Goal: Find specific page/section: Find specific page/section

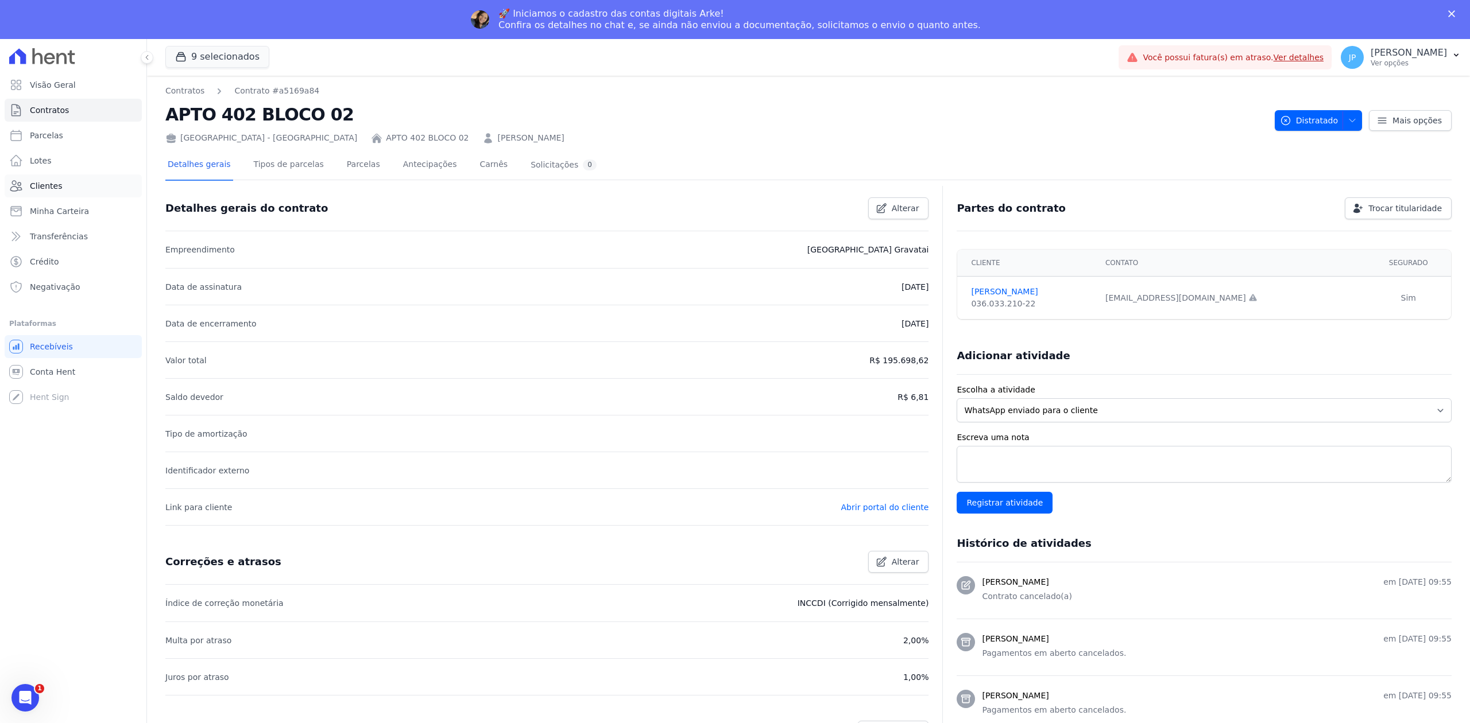
click at [22, 187] on icon at bounding box center [16, 186] width 14 height 14
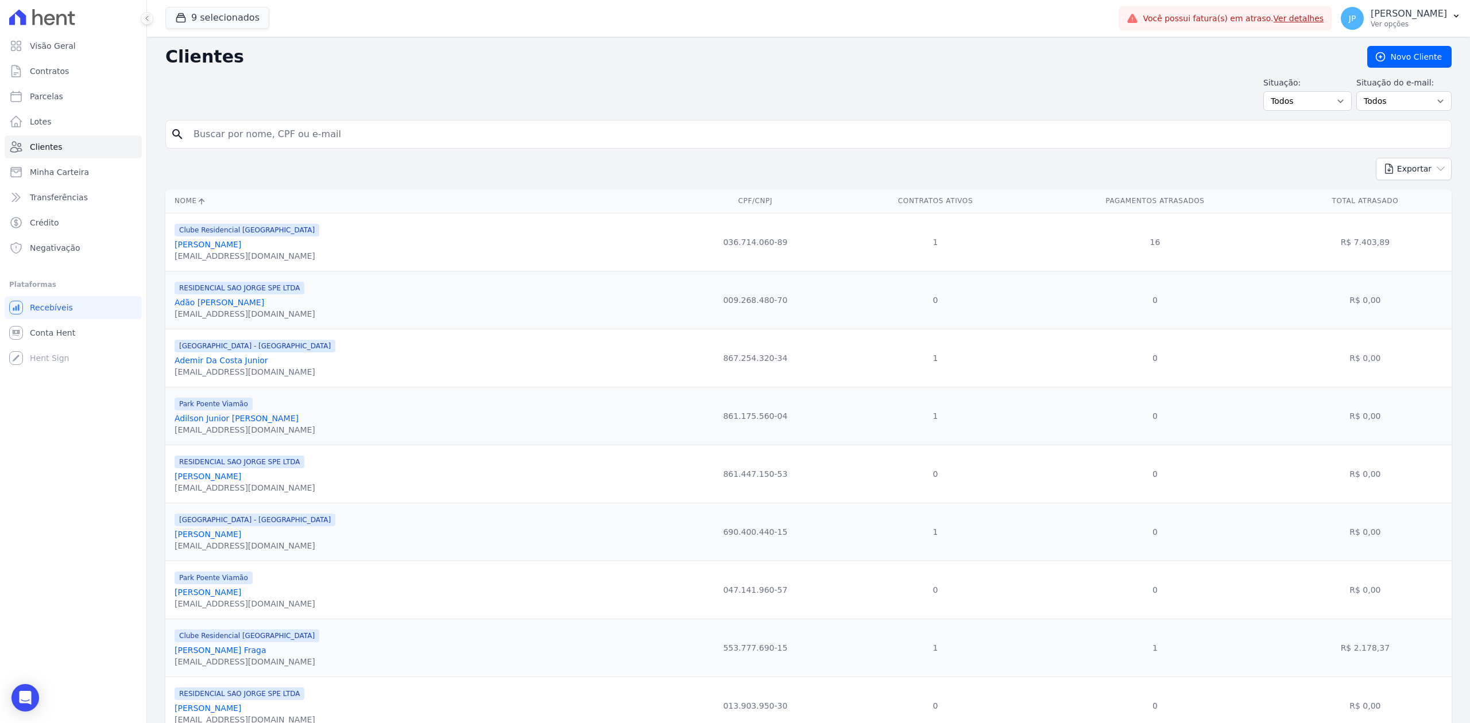
click at [335, 136] on input "search" at bounding box center [817, 134] width 1260 height 23
paste input "[PERSON_NAME]"
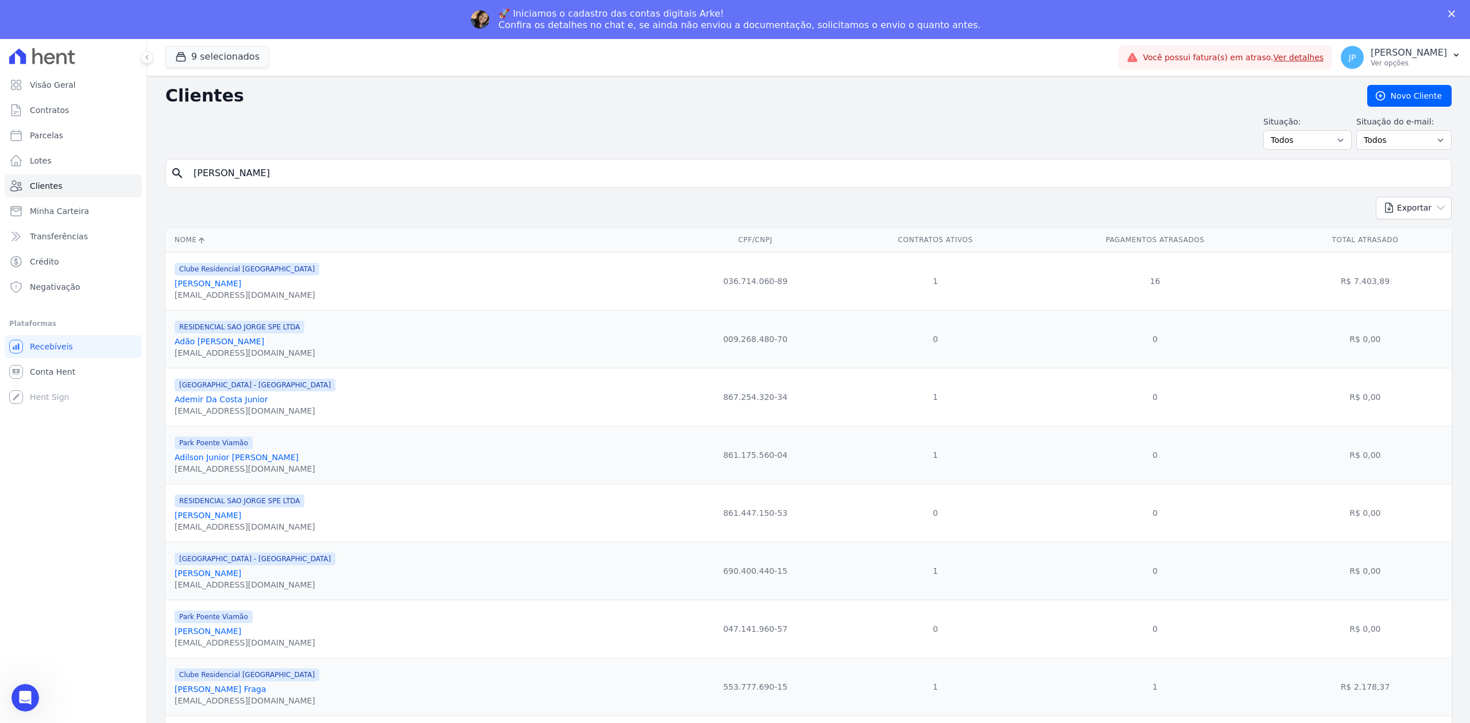
type input "[PERSON_NAME]"
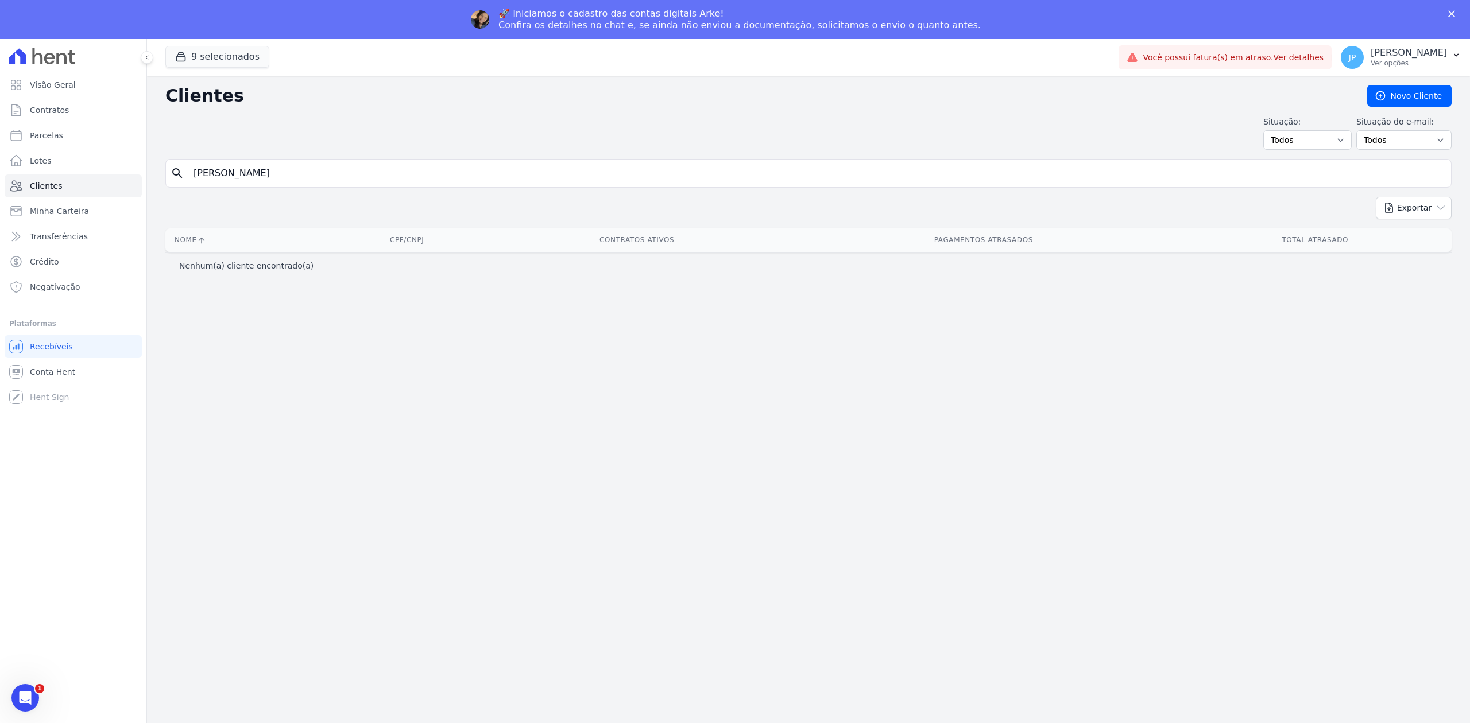
click at [288, 166] on input "[PERSON_NAME]" at bounding box center [817, 173] width 1260 height 23
type input "LARISSA"
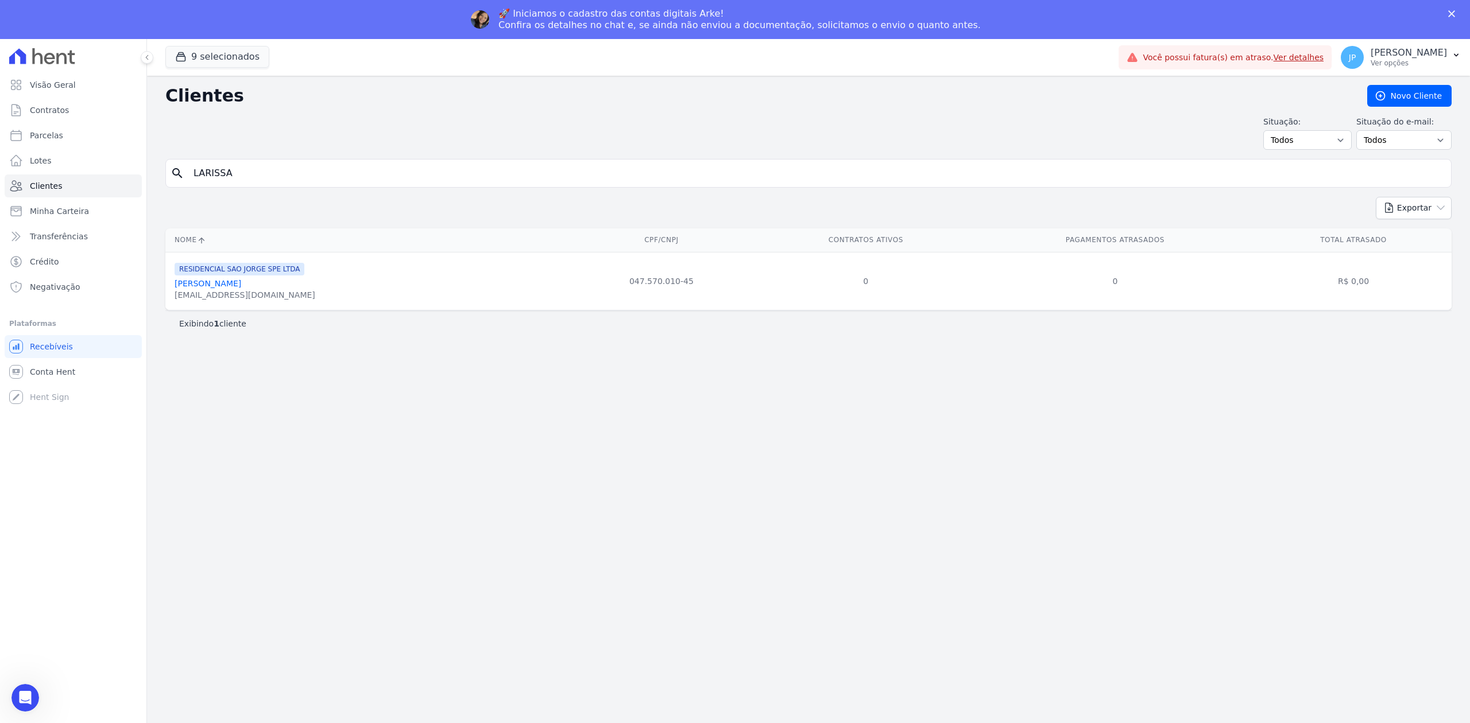
click at [246, 165] on input "LARISSA" at bounding box center [817, 173] width 1260 height 23
click at [233, 175] on input "[PERSON_NAME]" at bounding box center [817, 173] width 1260 height 23
type input "BAYER"
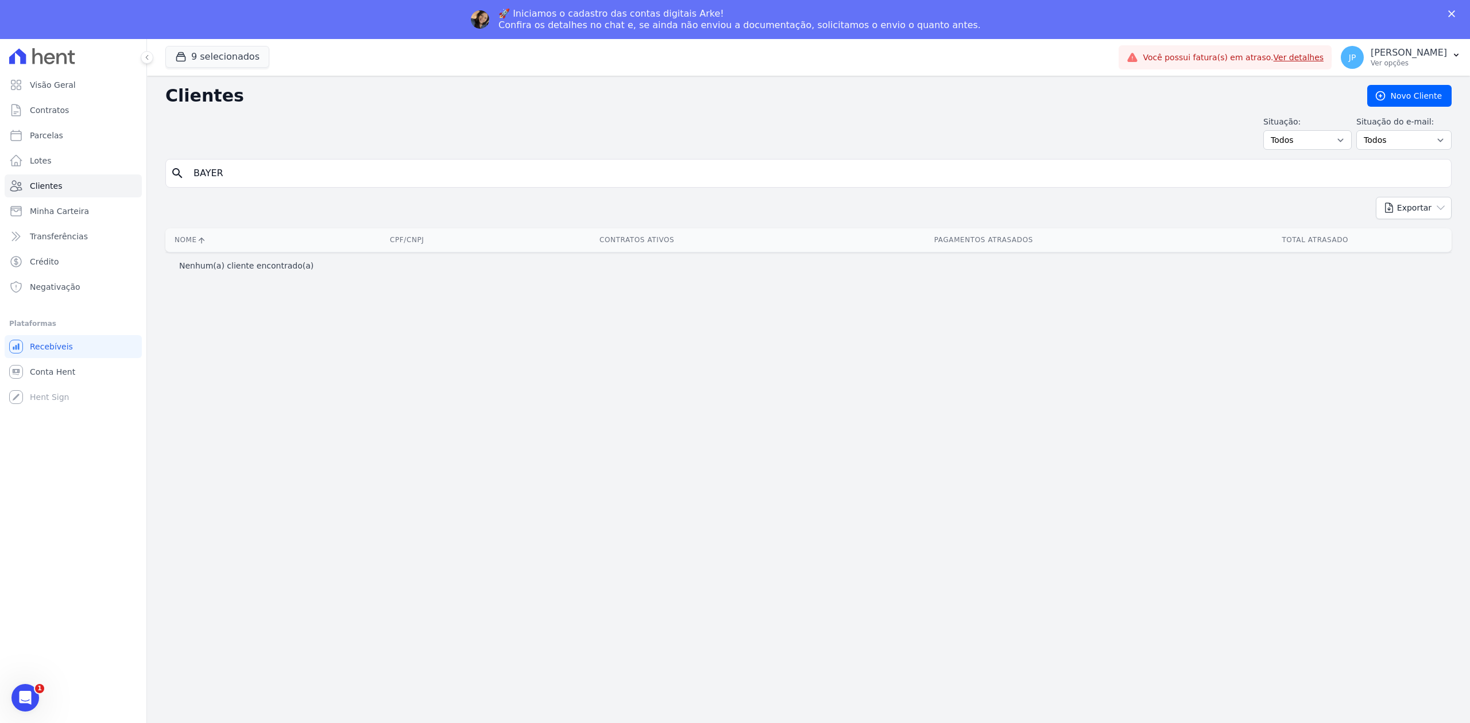
click at [153, 177] on div "Clientes [GEOGRAPHIC_DATA] Situação: Todos Adimplentes Inadimplentes Situação d…" at bounding box center [808, 419] width 1323 height 687
paste input "JOCIR DE [PERSON_NAME]"
type input "JOCIR DE [PERSON_NAME]"
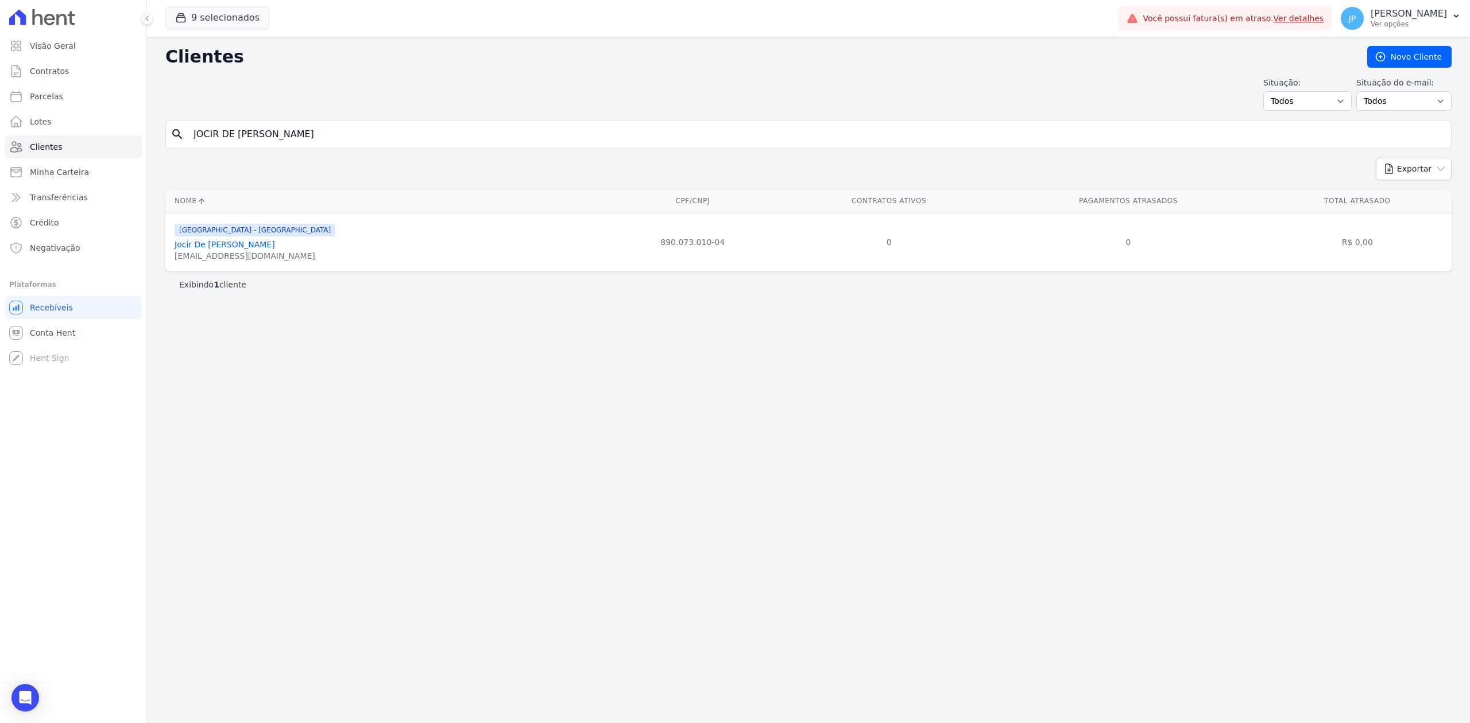
click at [201, 241] on div "[GEOGRAPHIC_DATA] - [GEOGRAPHIC_DATA] [PERSON_NAME] [EMAIL_ADDRESS][DOMAIN_NAME]" at bounding box center [255, 242] width 161 height 39
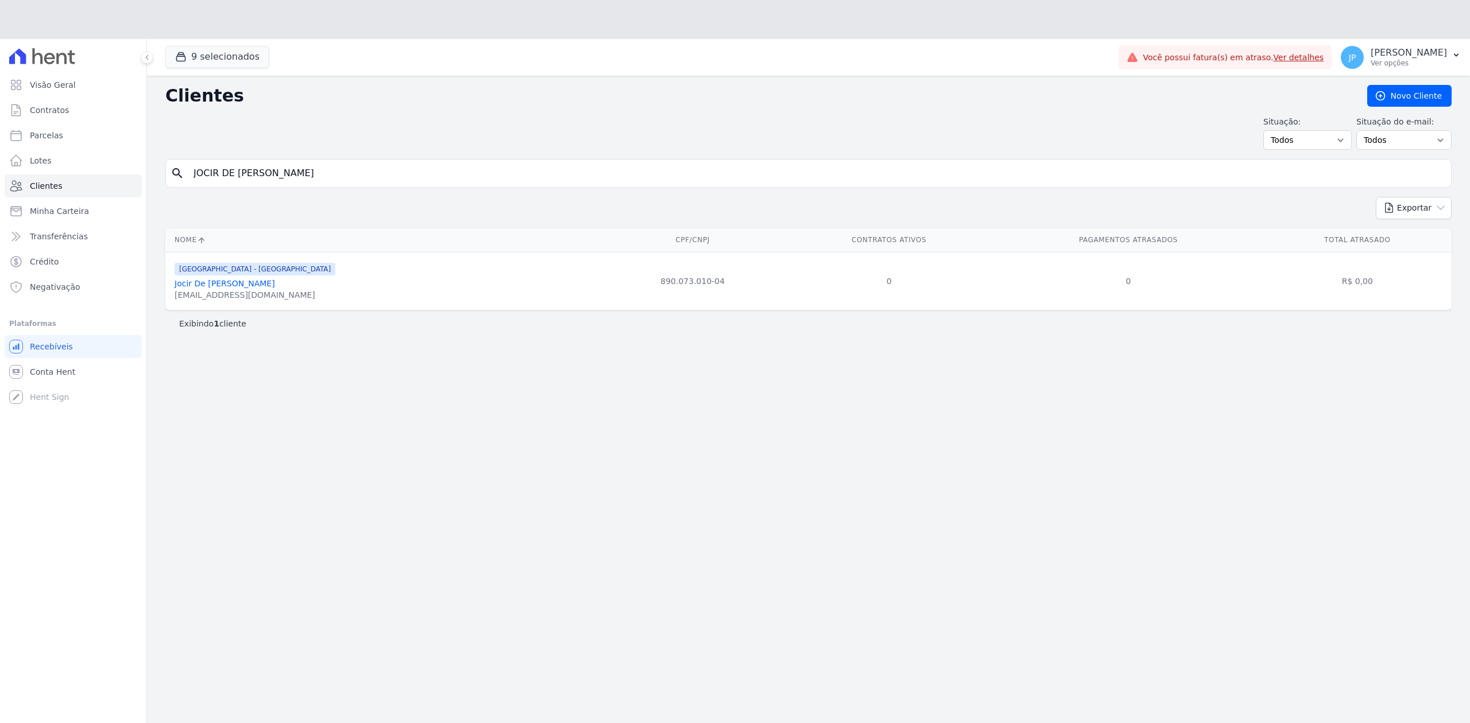
click at [202, 245] on icon at bounding box center [201, 240] width 9 height 9
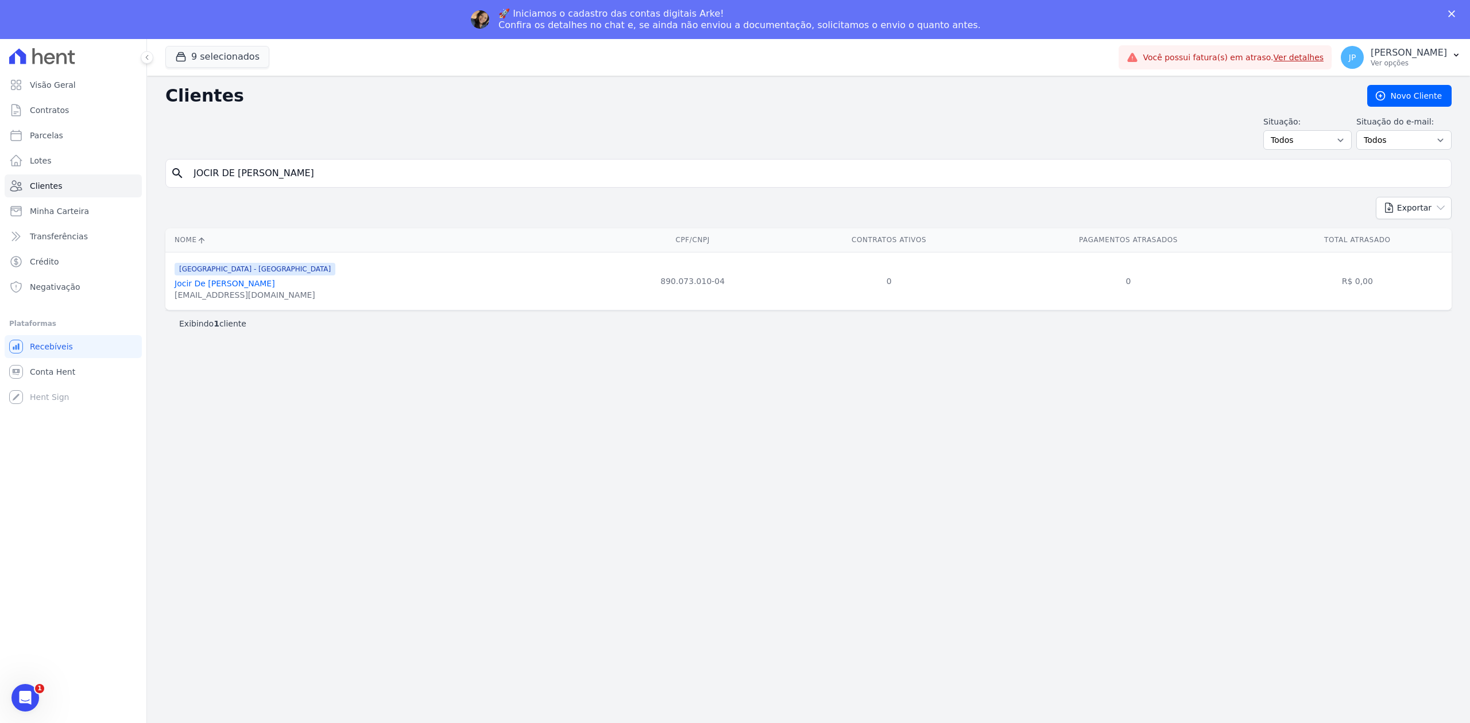
click at [202, 283] on link "Jocir De [PERSON_NAME]" at bounding box center [225, 283] width 100 height 9
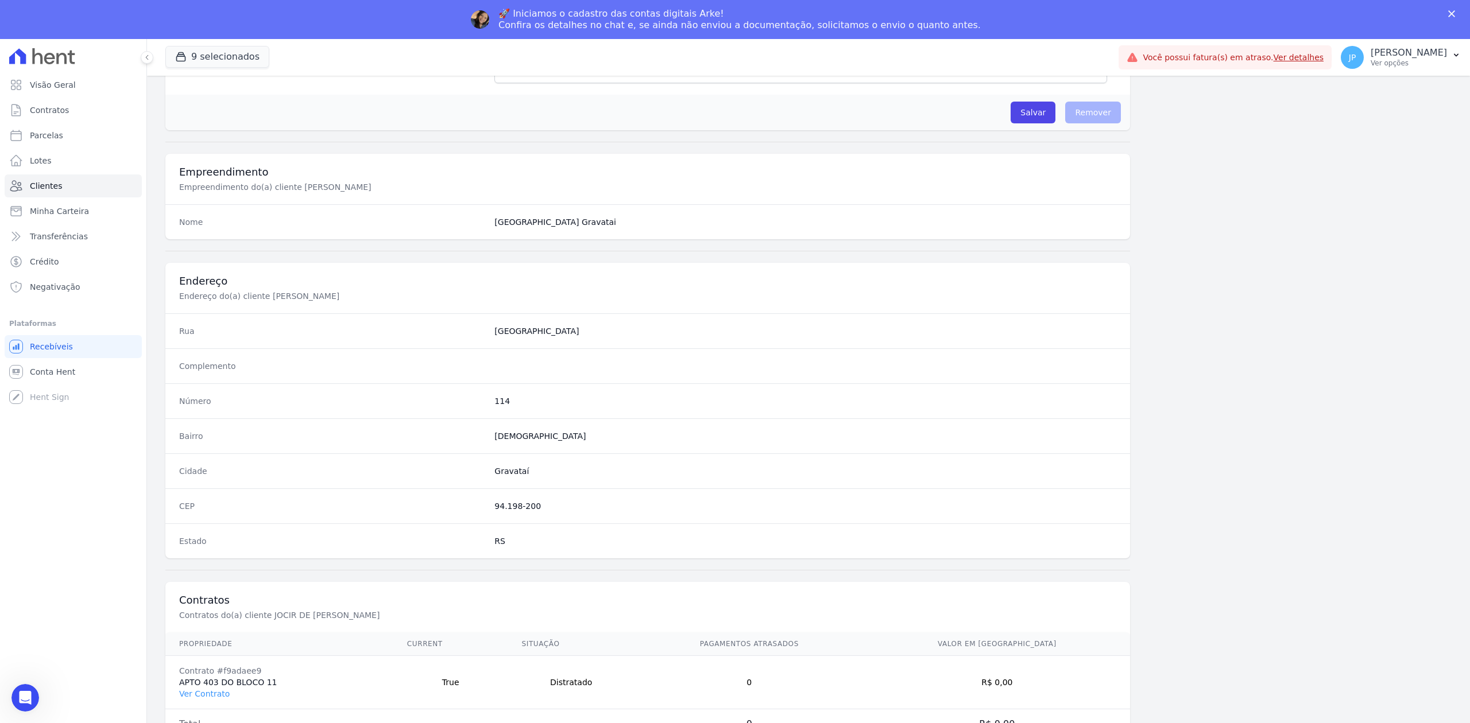
scroll to position [357, 0]
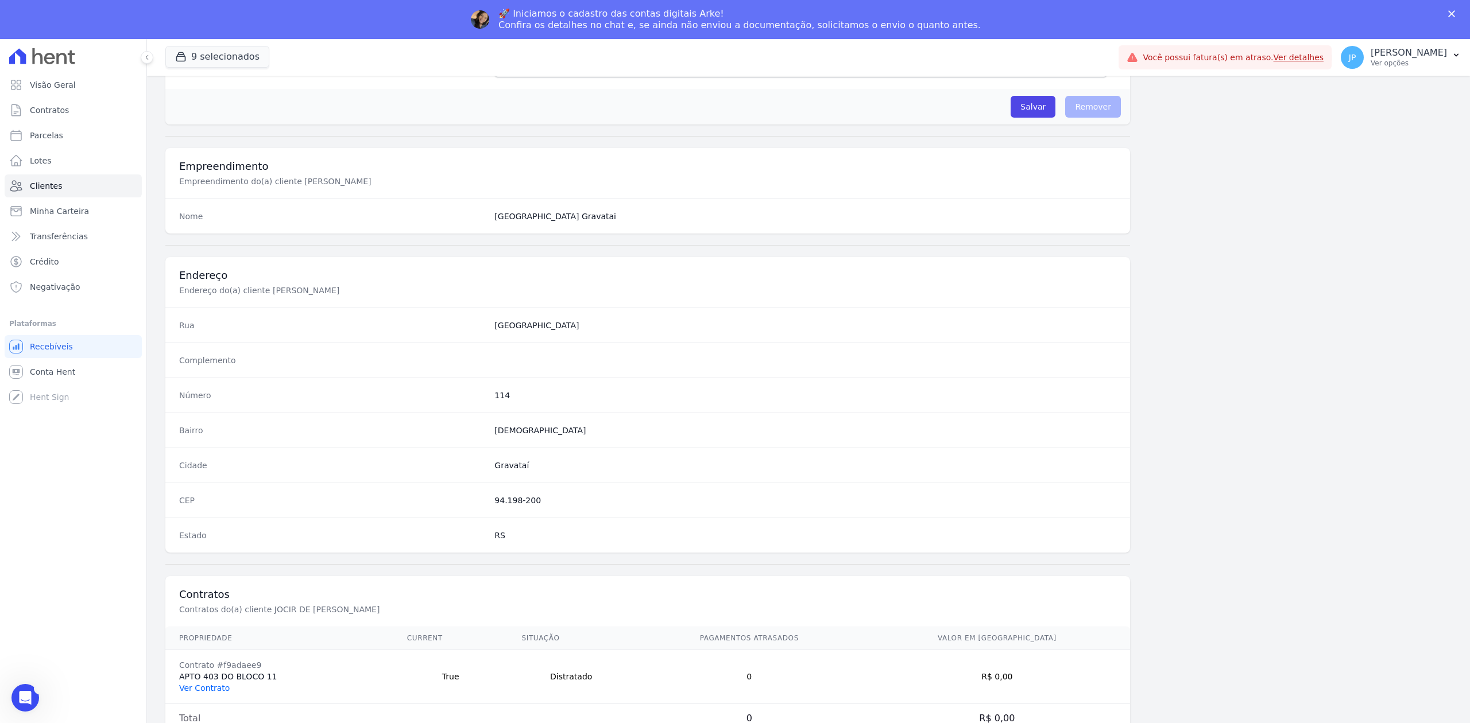
click at [201, 686] on link "Ver Contrato" at bounding box center [204, 688] width 51 height 9
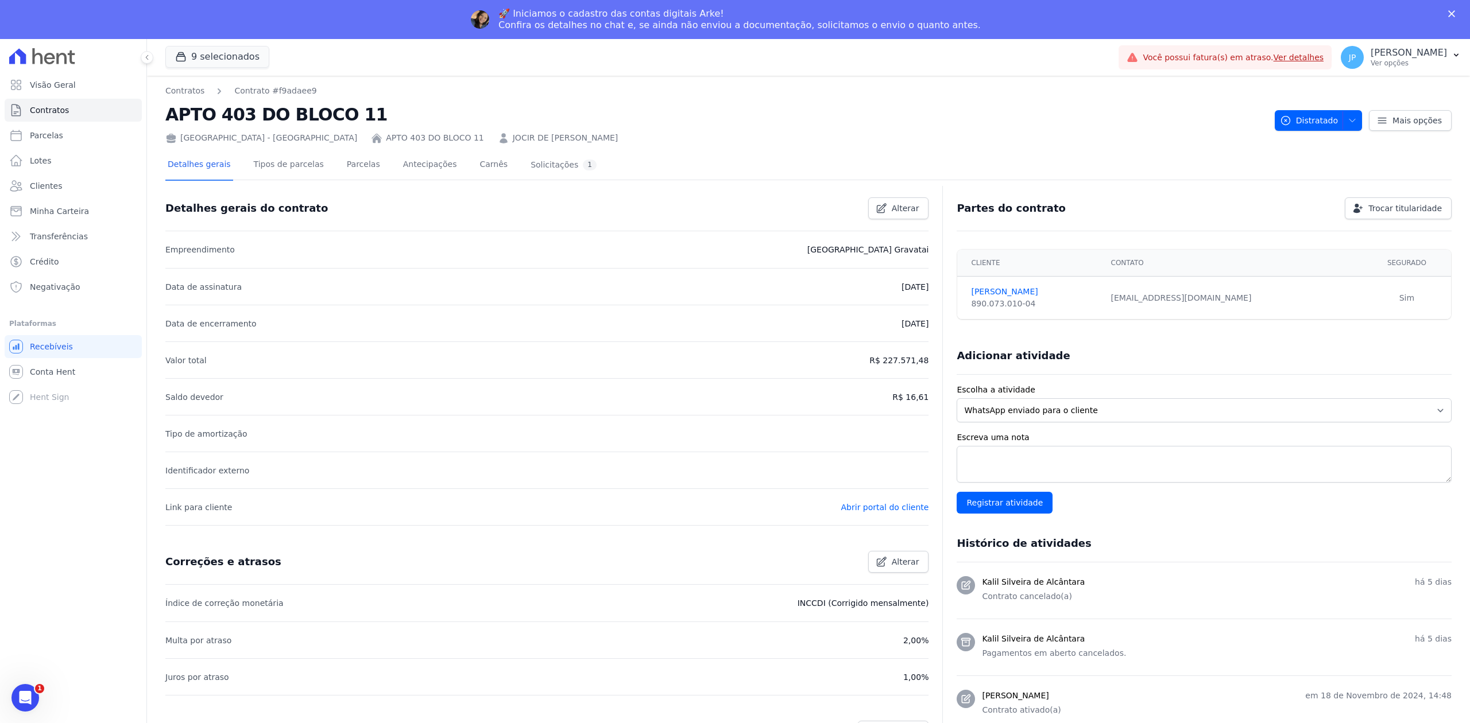
drag, startPoint x: 873, startPoint y: 363, endPoint x: 926, endPoint y: 357, distance: 53.1
click at [926, 357] on div "Detalhes gerais do contrato Alterar Empreendimento [GEOGRAPHIC_DATA] [GEOGRAPHI…" at bounding box center [808, 532] width 1286 height 686
copy p "R$ 227.571,48"
click at [97, 184] on link "Clientes" at bounding box center [73, 186] width 137 height 23
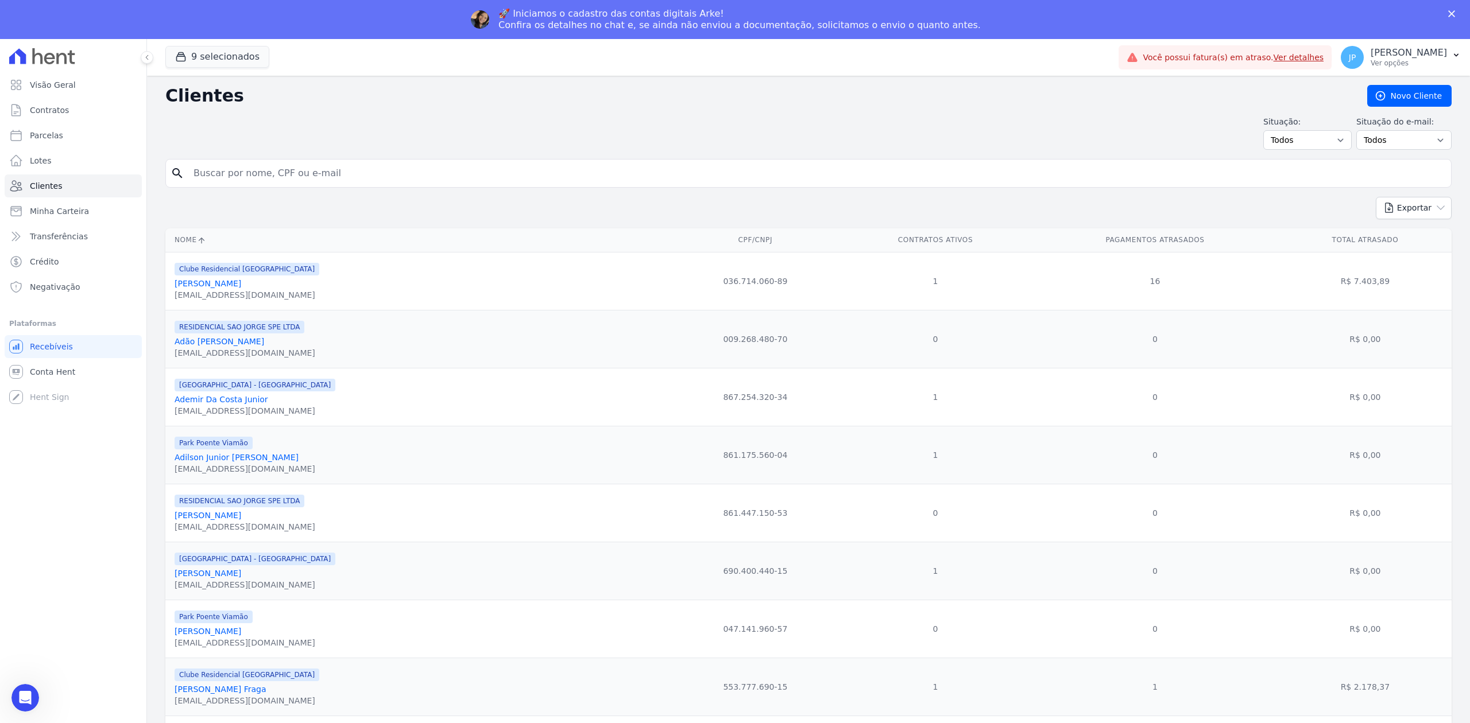
drag, startPoint x: 262, startPoint y: 150, endPoint x: 251, endPoint y: 168, distance: 21.1
click at [251, 168] on input "search" at bounding box center [817, 173] width 1260 height 23
paste input "[DEMOGRAPHIC_DATA] [PERSON_NAME]"
type input "[DEMOGRAPHIC_DATA] [PERSON_NAME]"
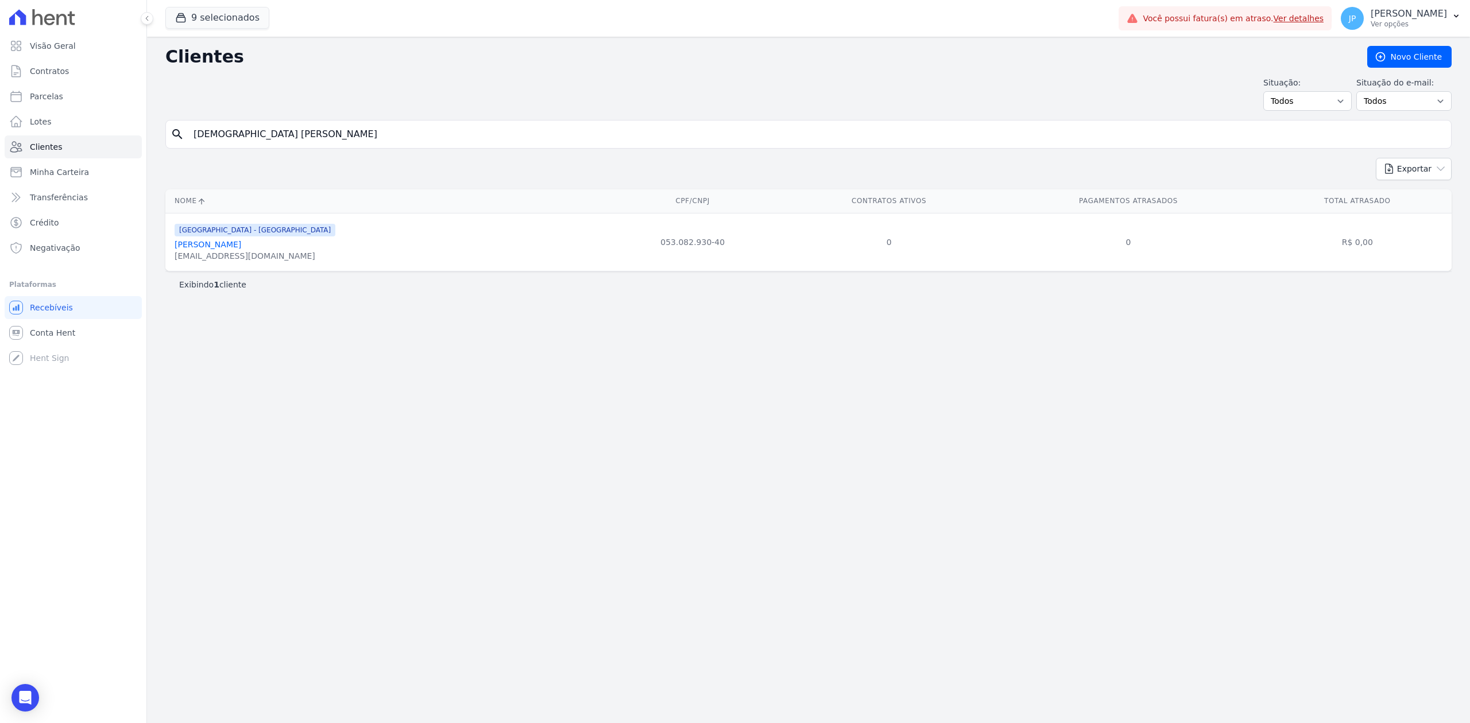
click at [241, 247] on link "[PERSON_NAME]" at bounding box center [208, 244] width 67 height 9
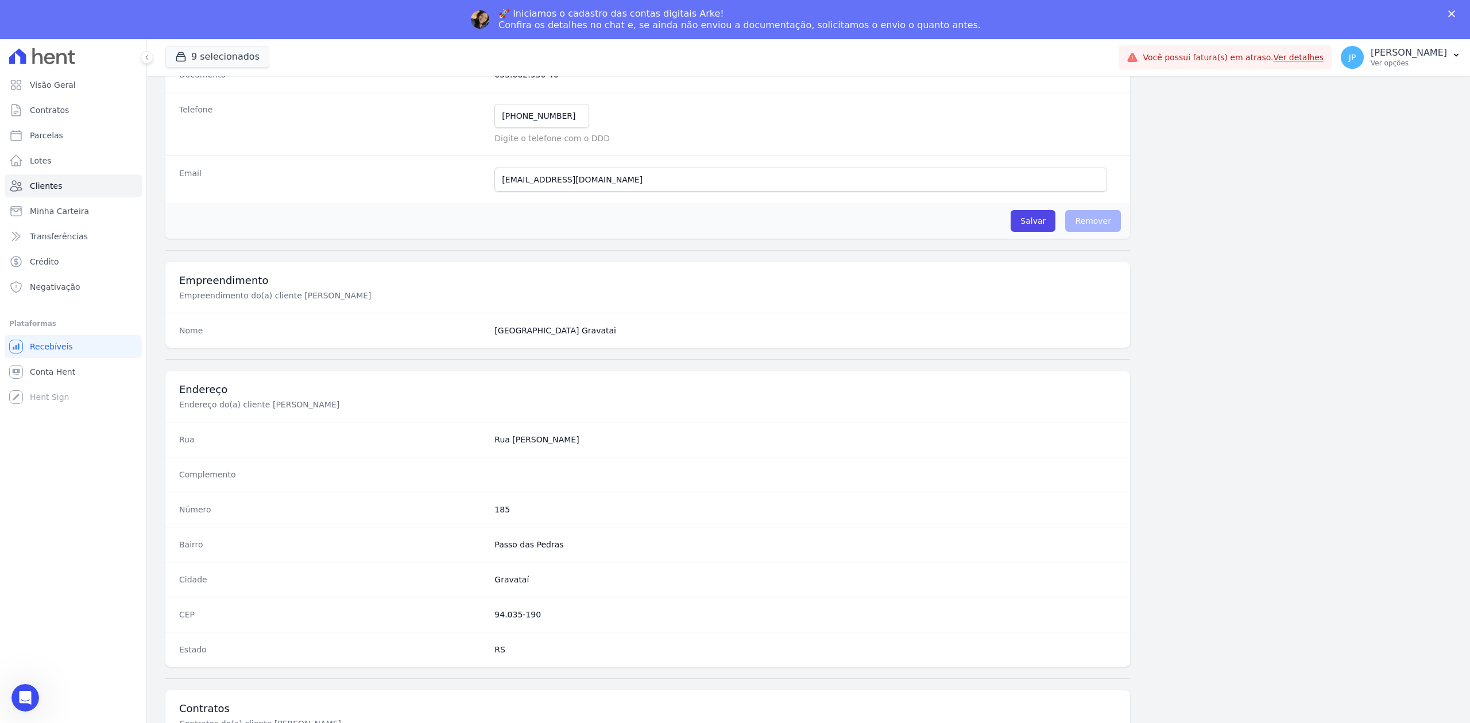
scroll to position [357, 0]
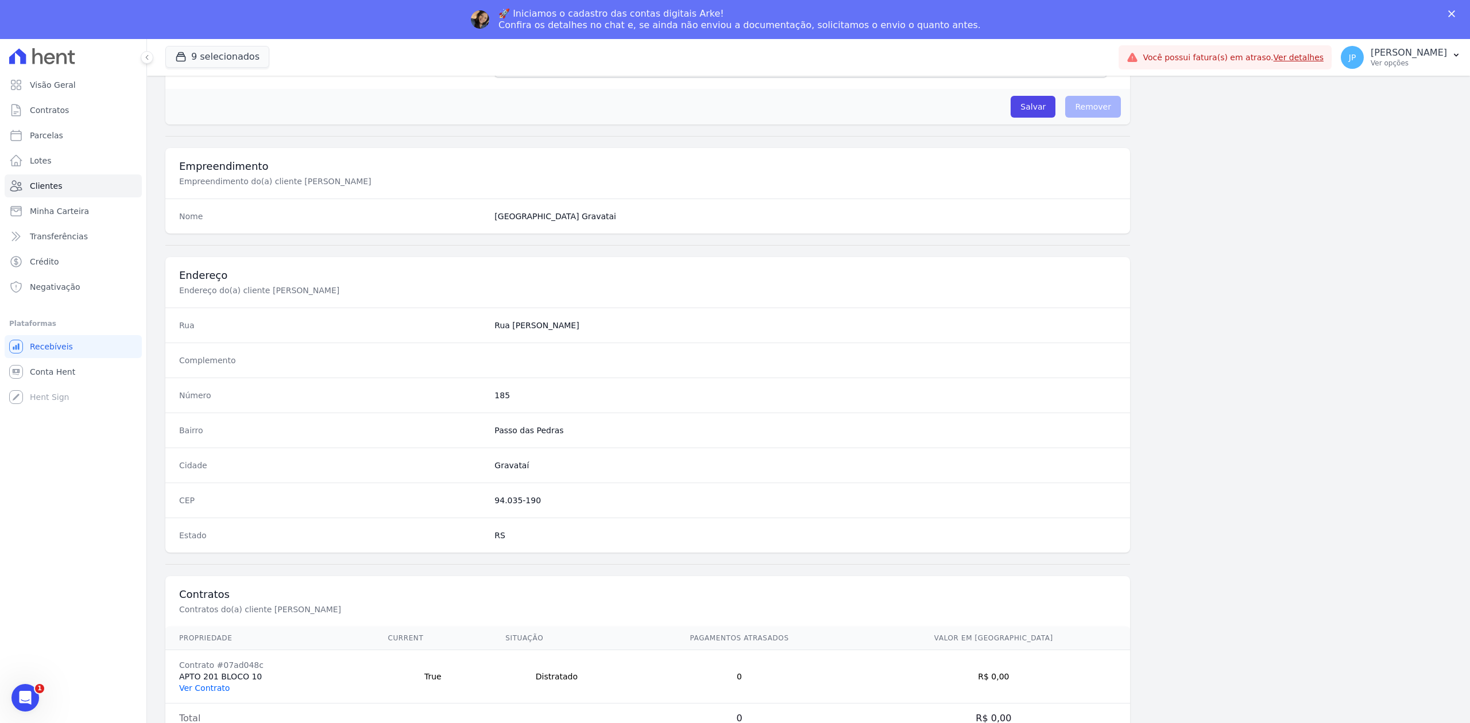
click at [216, 684] on link "Ver Contrato" at bounding box center [204, 688] width 51 height 9
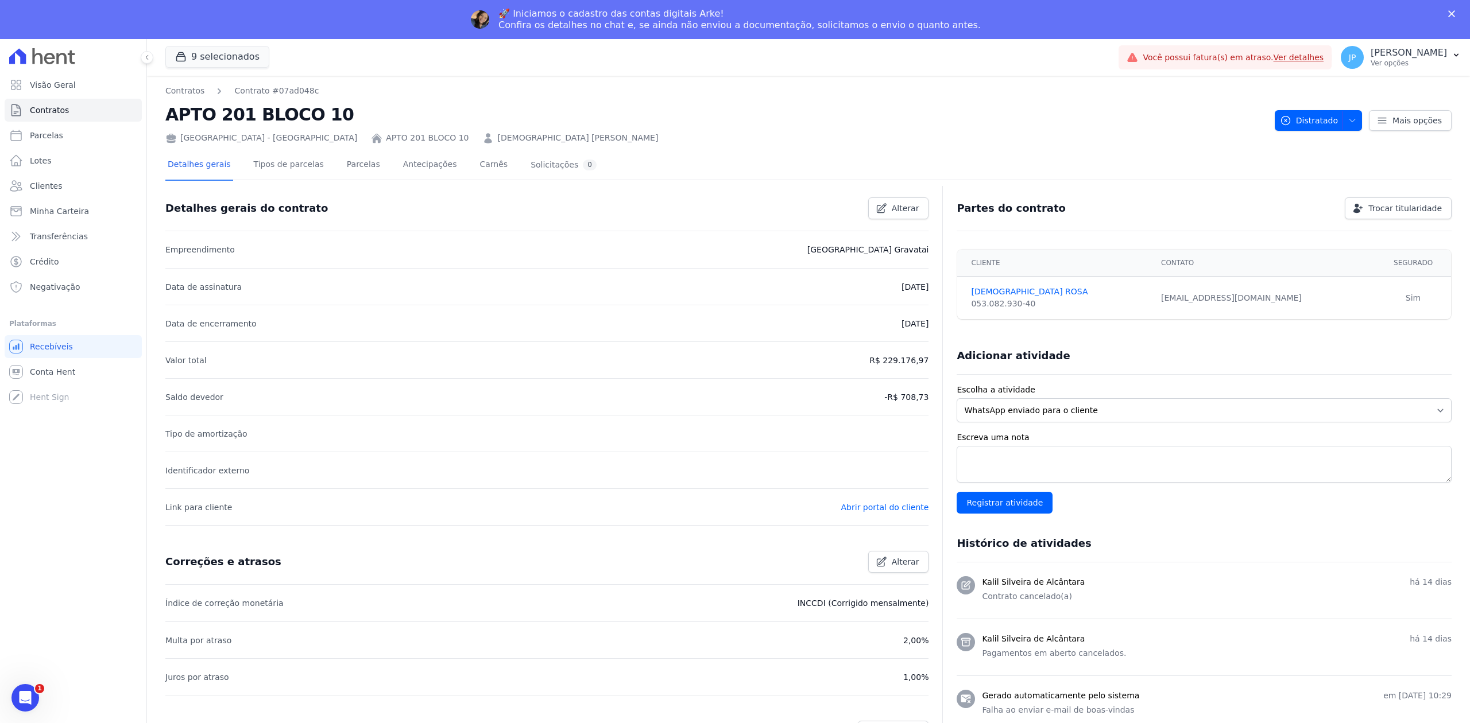
drag, startPoint x: 866, startPoint y: 366, endPoint x: 910, endPoint y: 369, distance: 43.7
click at [910, 369] on li "Valor total R$ 229.176,97" at bounding box center [546, 360] width 763 height 37
drag, startPoint x: 881, startPoint y: 369, endPoint x: 890, endPoint y: 365, distance: 9.8
click at [880, 369] on li "Valor total R$ 229.176,97" at bounding box center [546, 360] width 763 height 37
click at [894, 362] on p "R$ 229.176,97" at bounding box center [898, 361] width 59 height 14
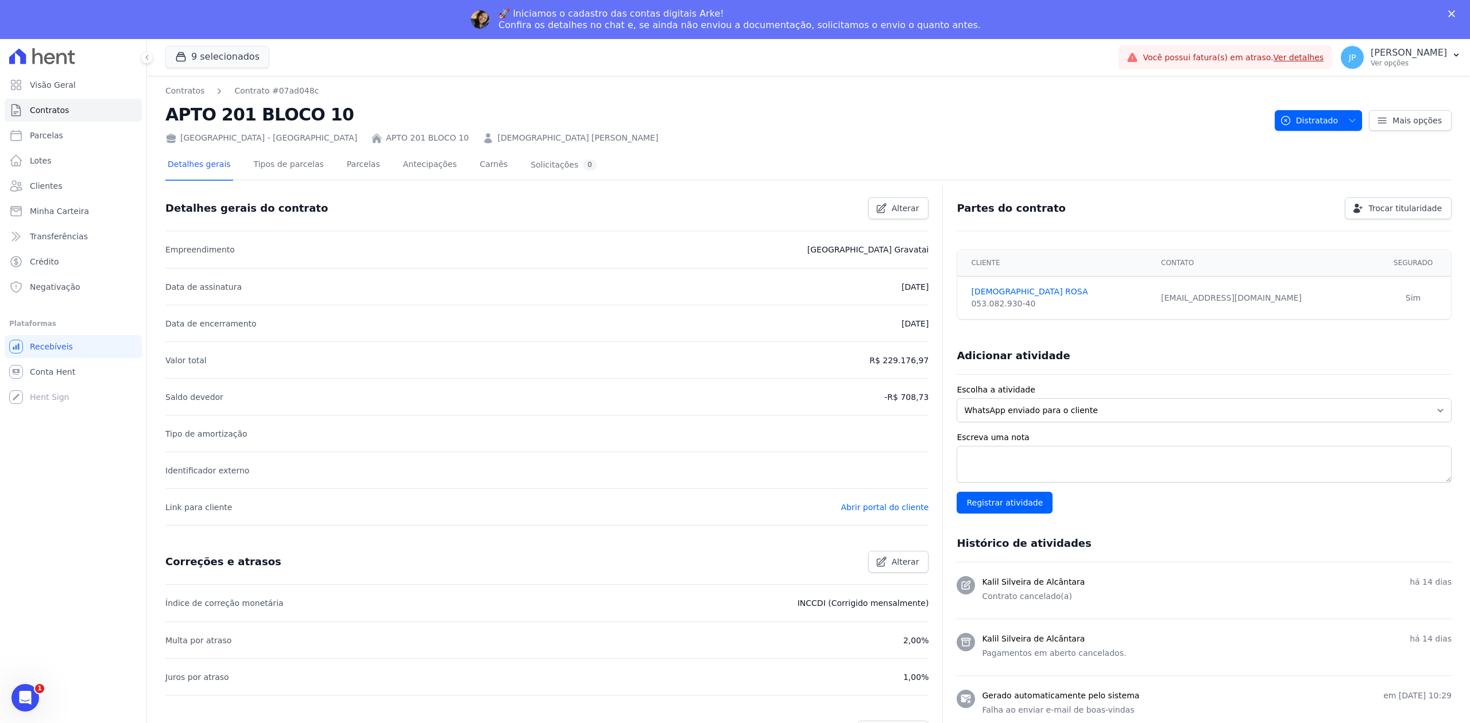
drag, startPoint x: 884, startPoint y: 361, endPoint x: 923, endPoint y: 365, distance: 39.3
click at [923, 365] on div "Detalhes gerais do contrato Alterar Empreendimento [GEOGRAPHIC_DATA] [GEOGRAPHI…" at bounding box center [808, 526] width 1286 height 674
copy p "229.176,97"
click at [80, 178] on link "Clientes" at bounding box center [73, 186] width 137 height 23
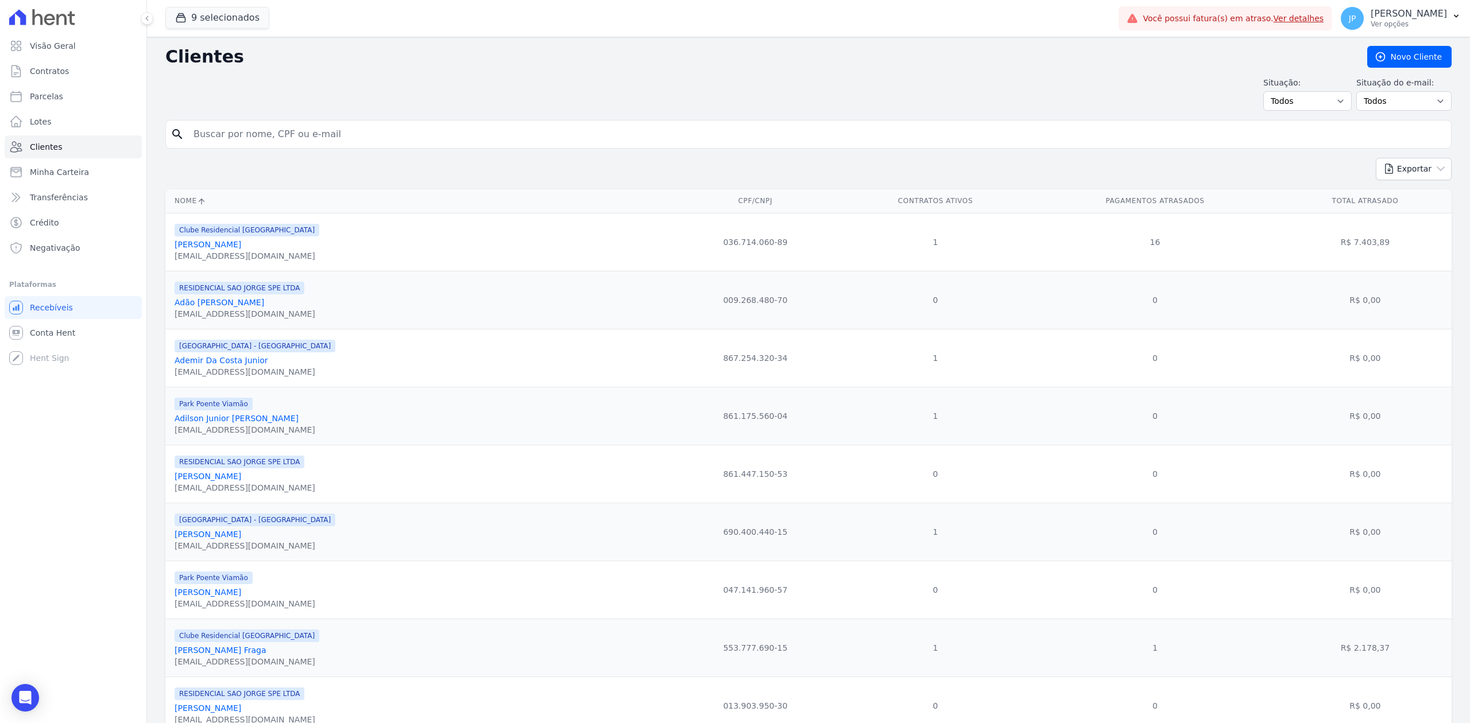
click at [390, 127] on input "search" at bounding box center [817, 134] width 1260 height 23
paste input "[PERSON_NAME]"
type input "[PERSON_NAME]"
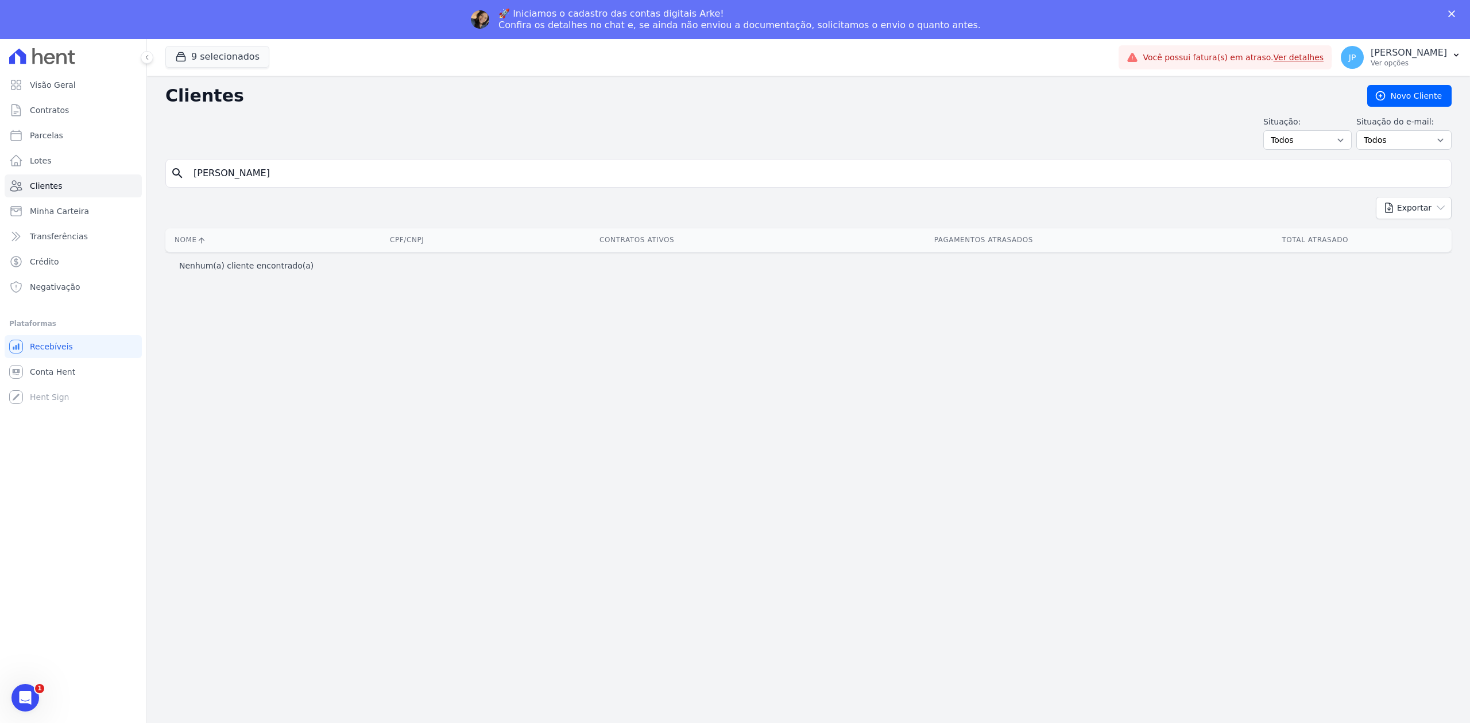
drag, startPoint x: 311, startPoint y: 170, endPoint x: 264, endPoint y: 187, distance: 49.4
click at [264, 187] on div "search [PERSON_NAME]" at bounding box center [808, 173] width 1286 height 29
type input "[PERSON_NAME]"
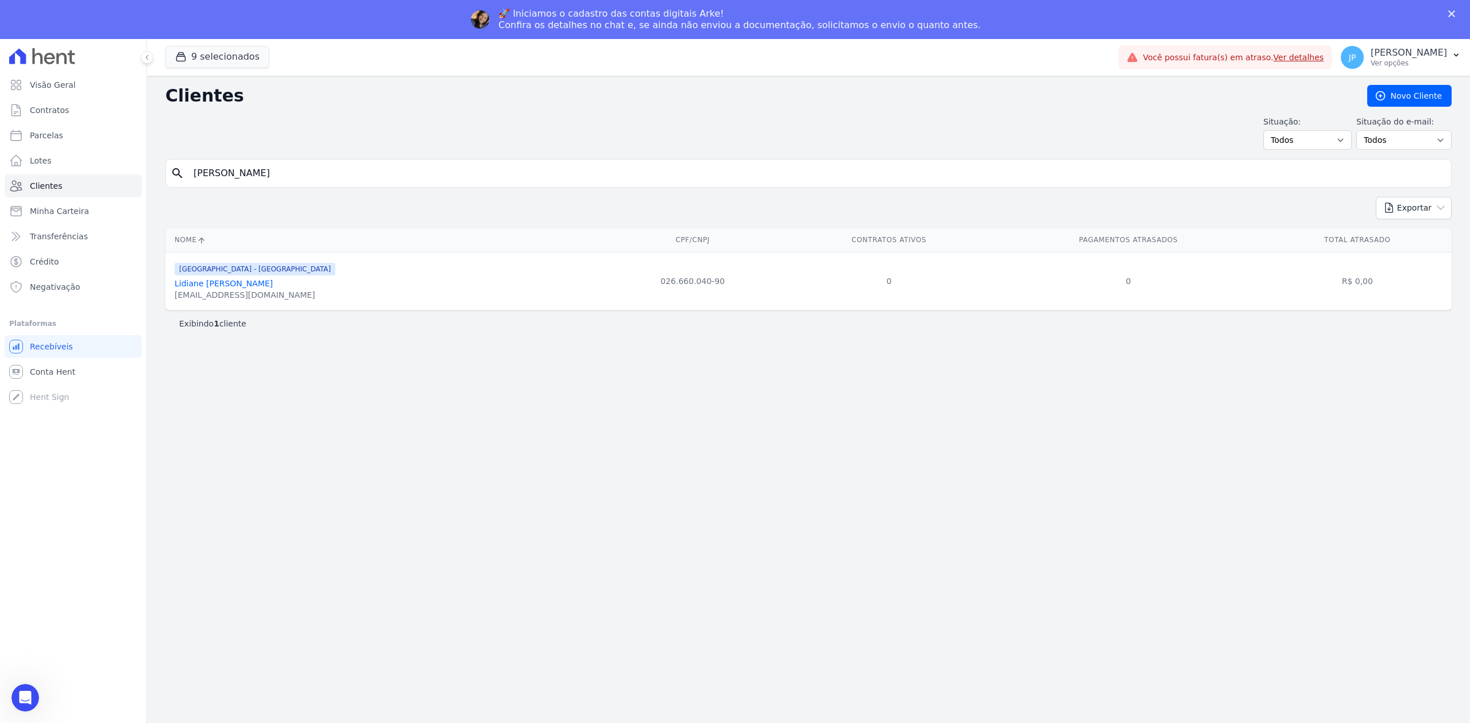
click at [209, 288] on link "Lidiane [PERSON_NAME]" at bounding box center [224, 283] width 98 height 9
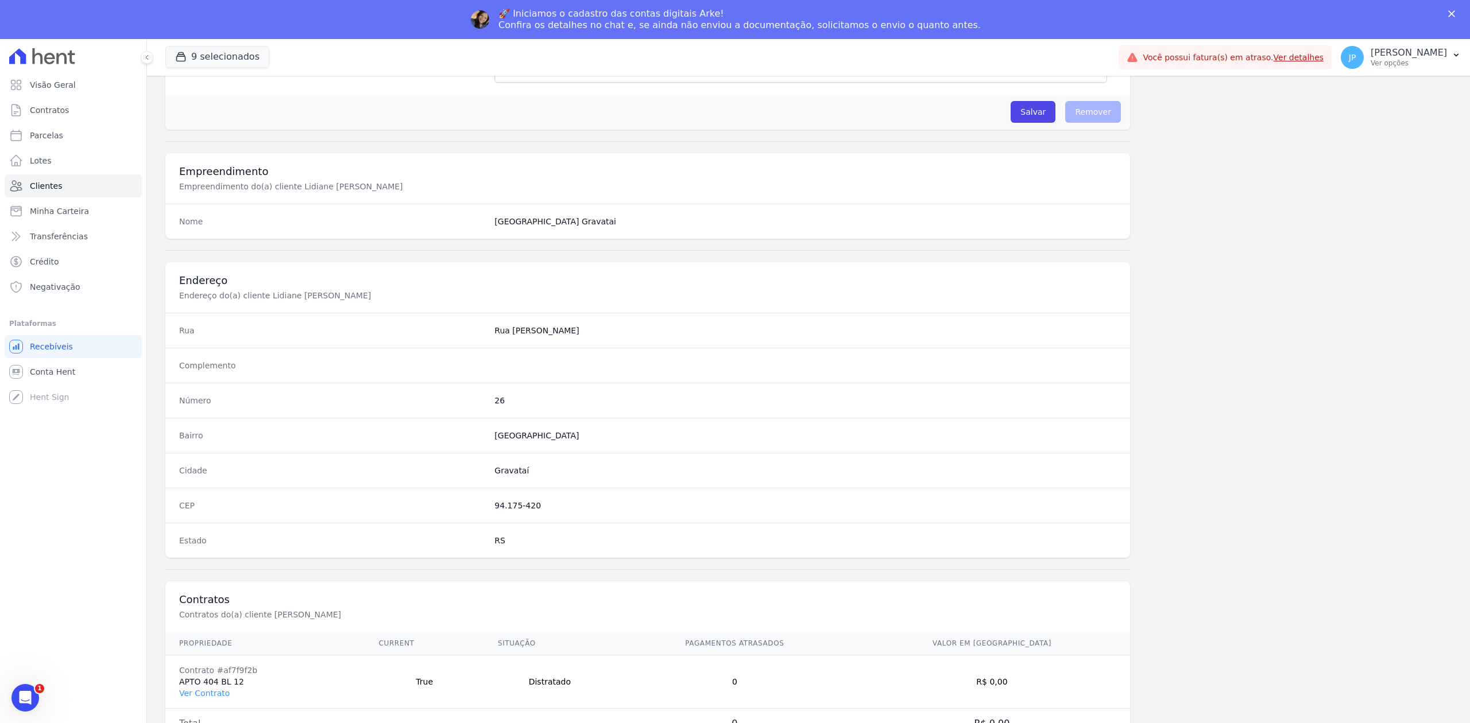
scroll to position [357, 0]
click at [198, 684] on link "Ver Contrato" at bounding box center [204, 688] width 51 height 9
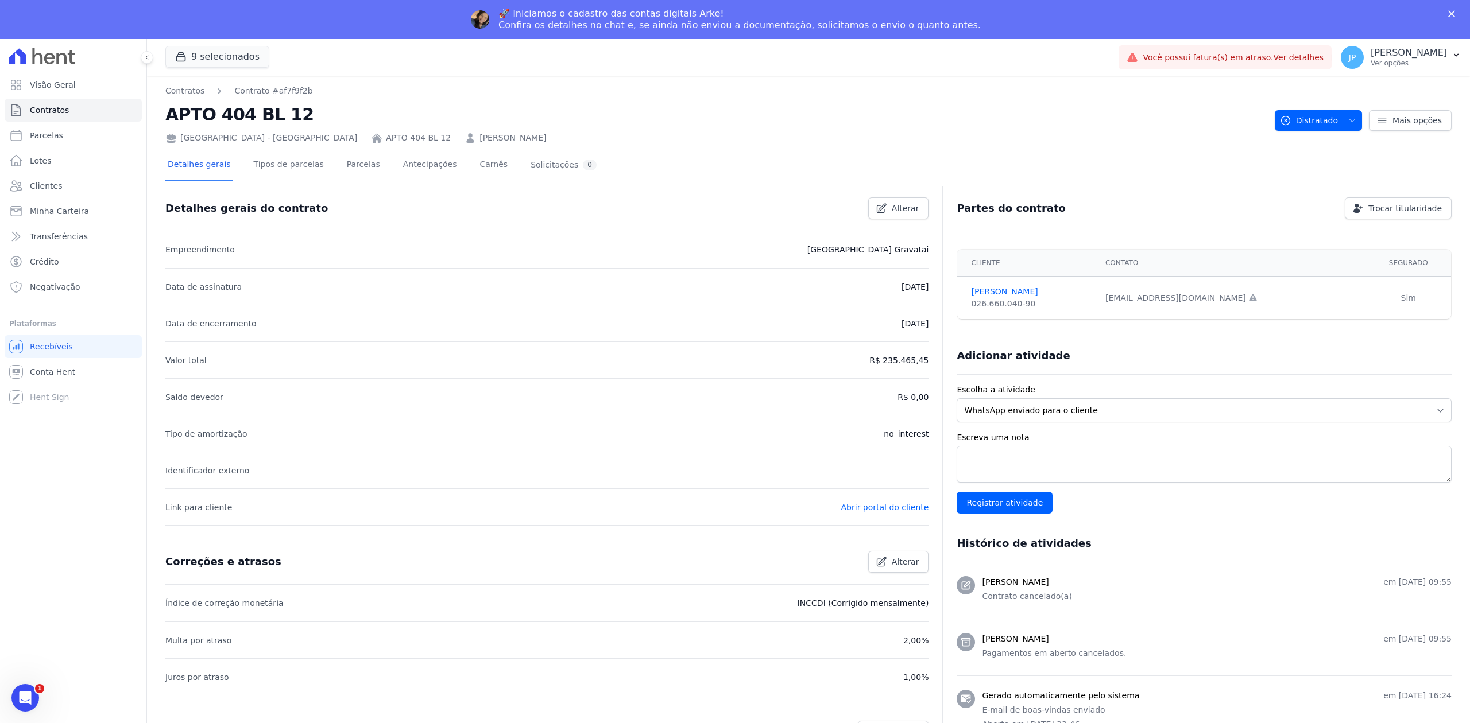
drag, startPoint x: 887, startPoint y: 361, endPoint x: 909, endPoint y: 361, distance: 23.0
click at [909, 361] on p "R$ 235.465,45" at bounding box center [898, 361] width 59 height 14
drag, startPoint x: 898, startPoint y: 370, endPoint x: 890, endPoint y: 369, distance: 8.2
click at [897, 370] on li "Valor total R$ 235.465,45" at bounding box center [546, 360] width 763 height 37
click at [885, 362] on p "R$ 235.465,45" at bounding box center [898, 361] width 59 height 14
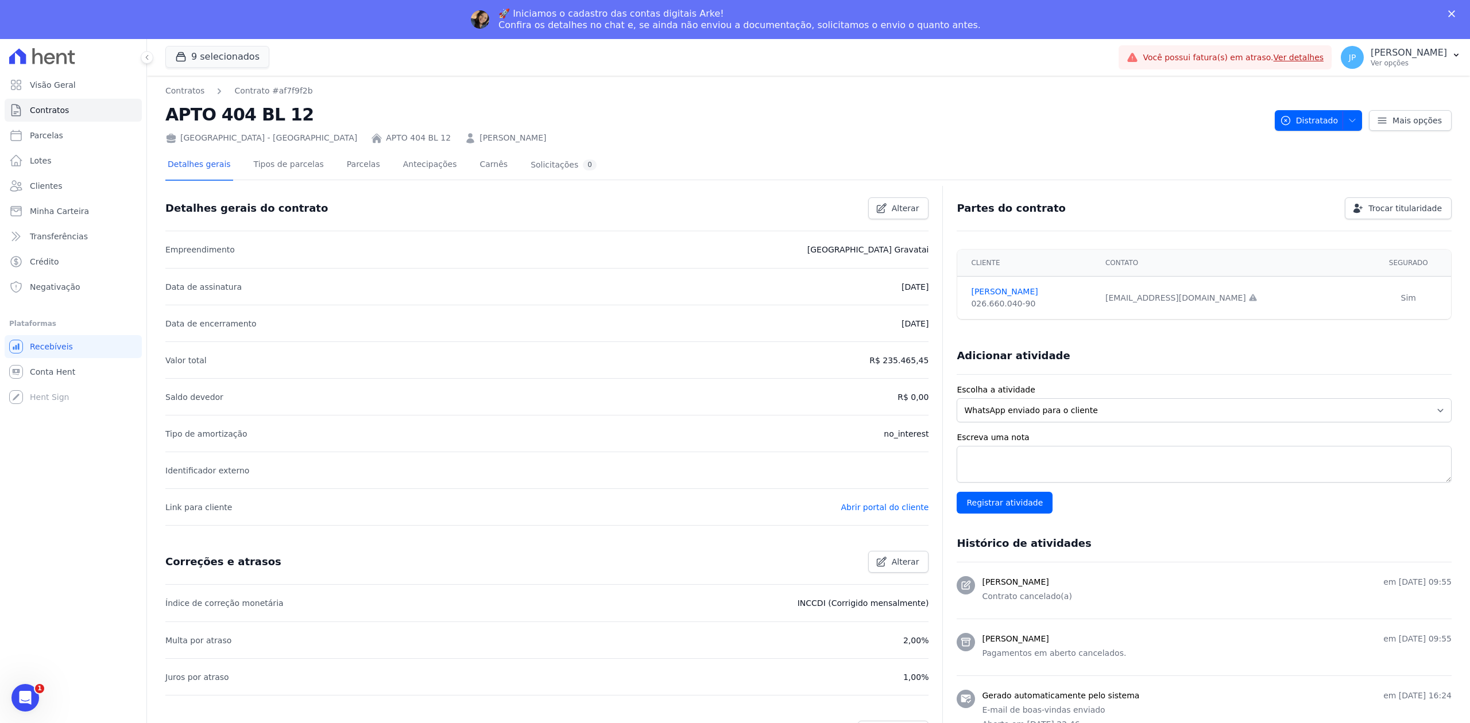
drag, startPoint x: 885, startPoint y: 361, endPoint x: 926, endPoint y: 361, distance: 40.8
click at [926, 361] on div "Detalhes gerais do contrato Alterar Empreendimento [GEOGRAPHIC_DATA] [GEOGRAPHI…" at bounding box center [808, 532] width 1286 height 687
copy p "235.465,45"
click at [83, 185] on link "Clientes" at bounding box center [73, 186] width 137 height 23
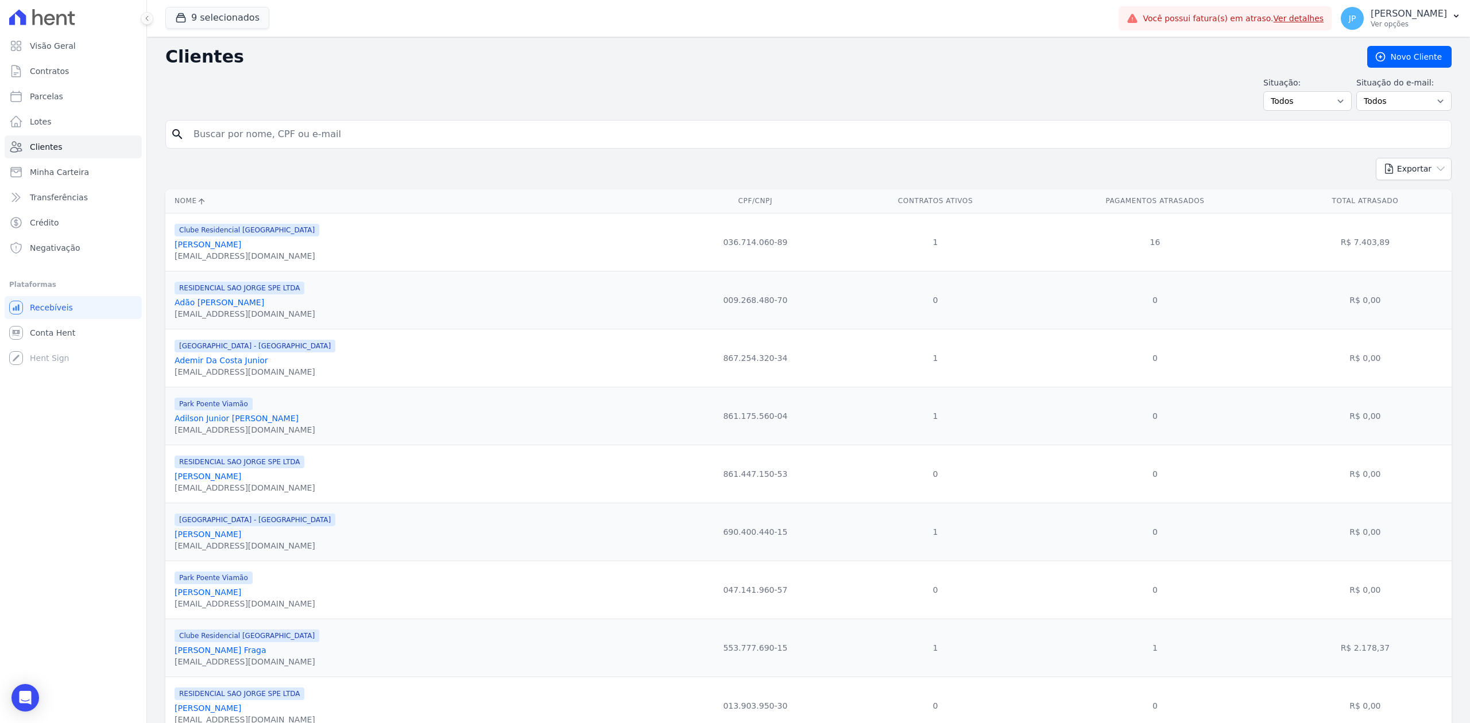
click at [265, 148] on div "search" at bounding box center [808, 134] width 1286 height 29
paste input "[PERSON_NAME]"
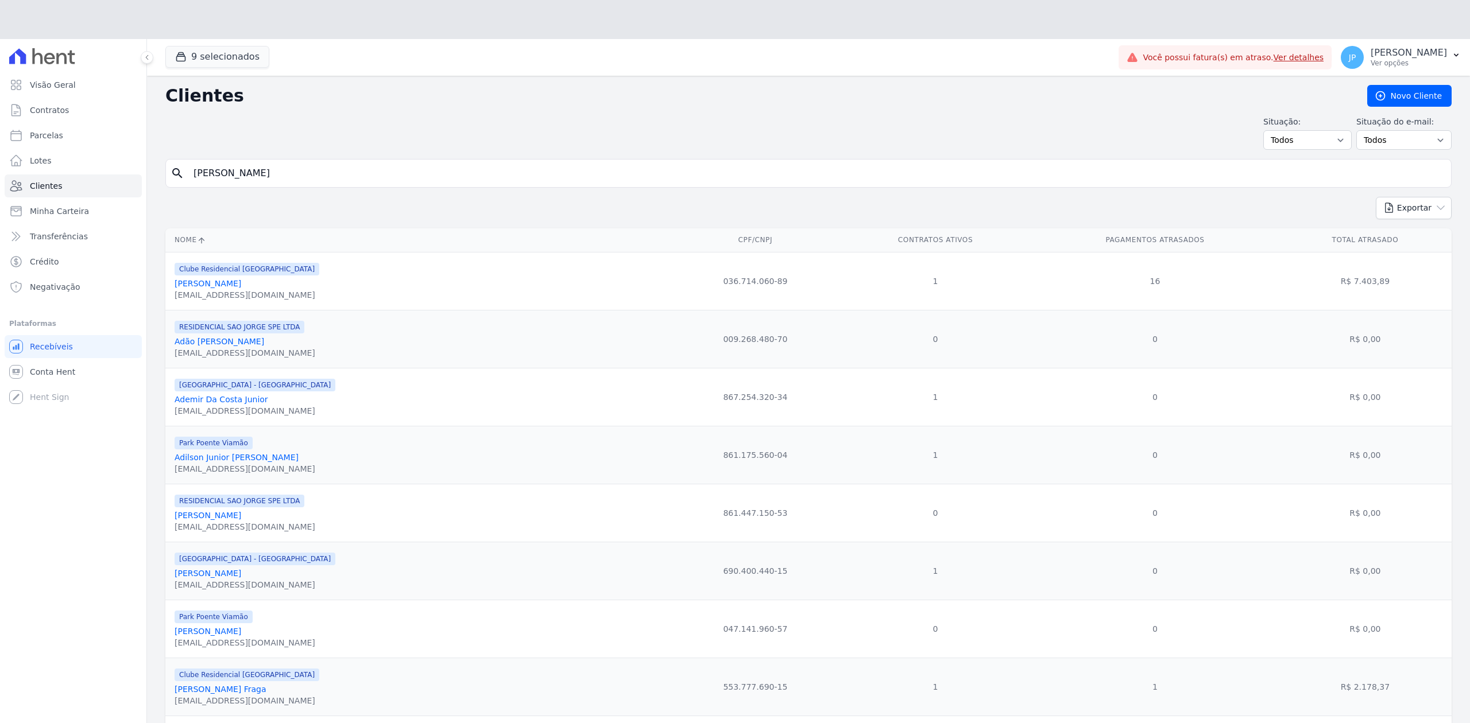
type input "[PERSON_NAME]"
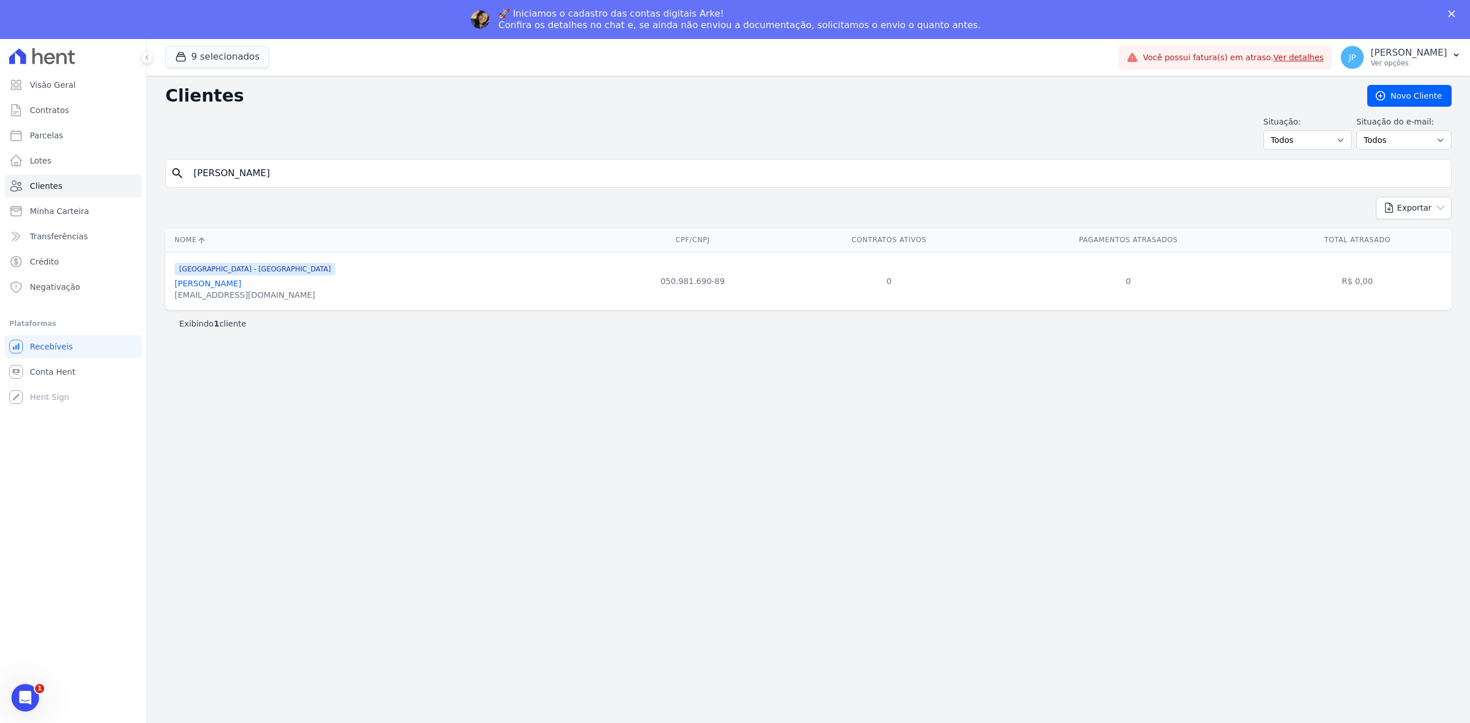
click at [241, 288] on link "[PERSON_NAME]" at bounding box center [208, 283] width 67 height 9
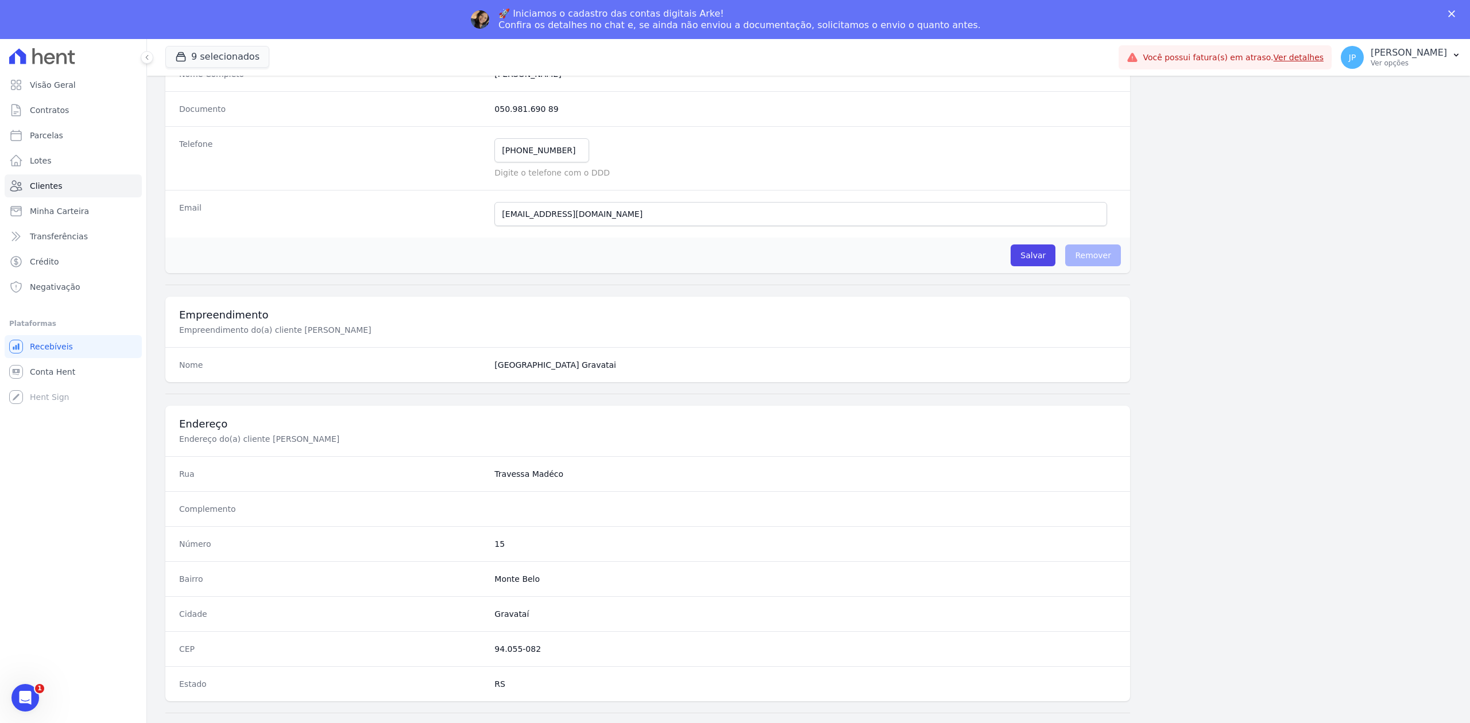
scroll to position [357, 0]
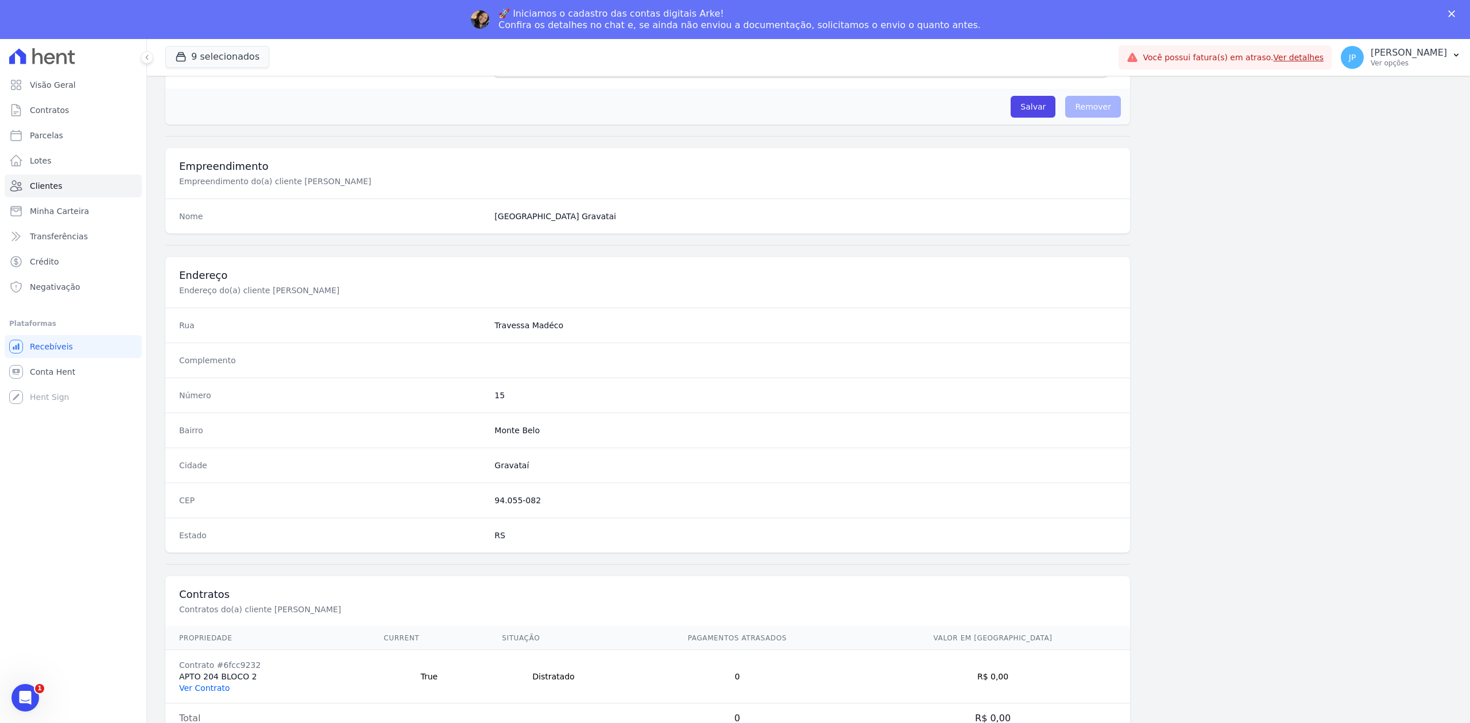
click at [214, 684] on link "Ver Contrato" at bounding box center [204, 688] width 51 height 9
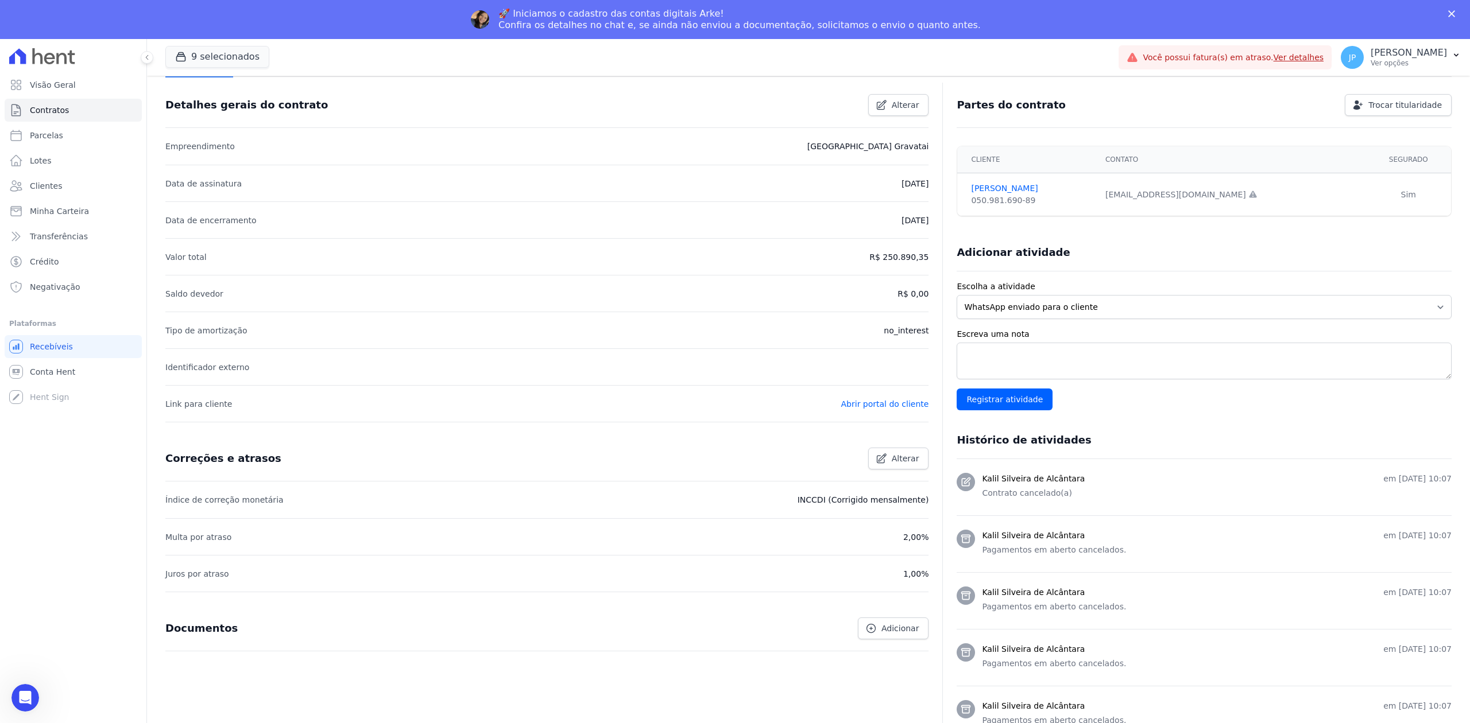
scroll to position [76, 0]
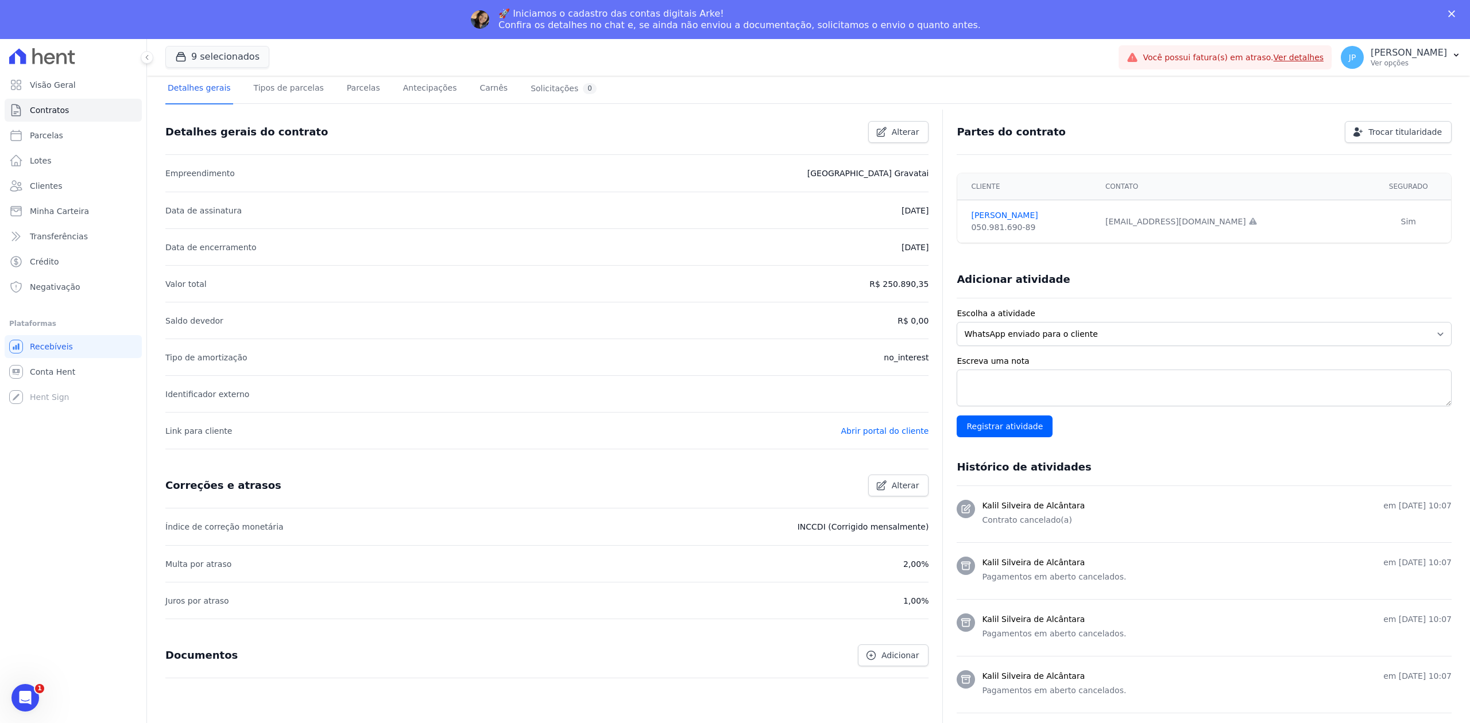
drag, startPoint x: 883, startPoint y: 287, endPoint x: 927, endPoint y: 288, distance: 43.7
click at [927, 288] on div "Detalhes gerais do contrato Alterar Empreendimento [GEOGRAPHIC_DATA] [GEOGRAPHI…" at bounding box center [808, 541] width 1286 height 856
copy p "250.890,35"
